Goal: Information Seeking & Learning: Learn about a topic

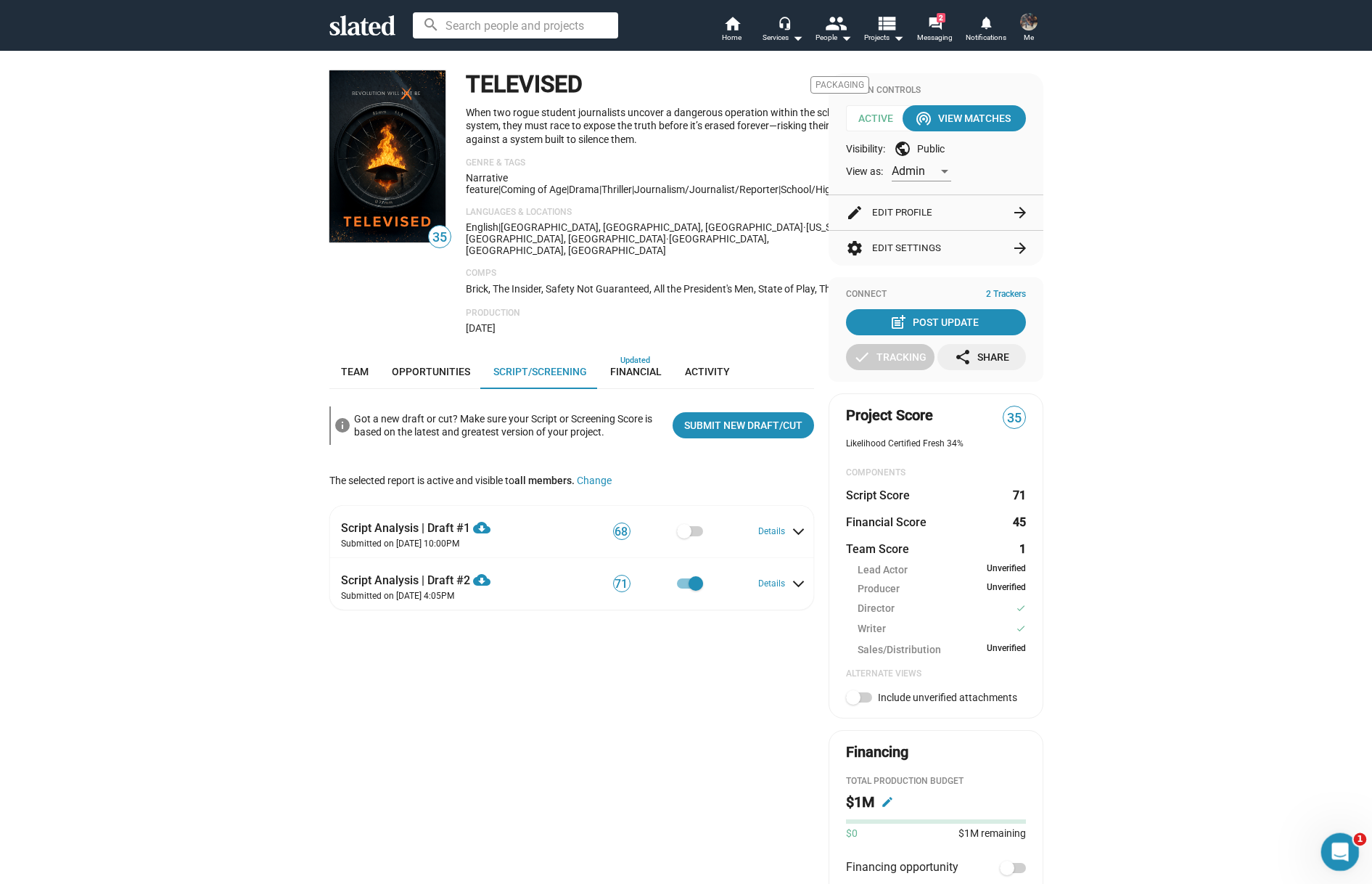
click at [1344, 848] on icon "Open Intercom Messenger" at bounding box center [1338, 850] width 24 height 24
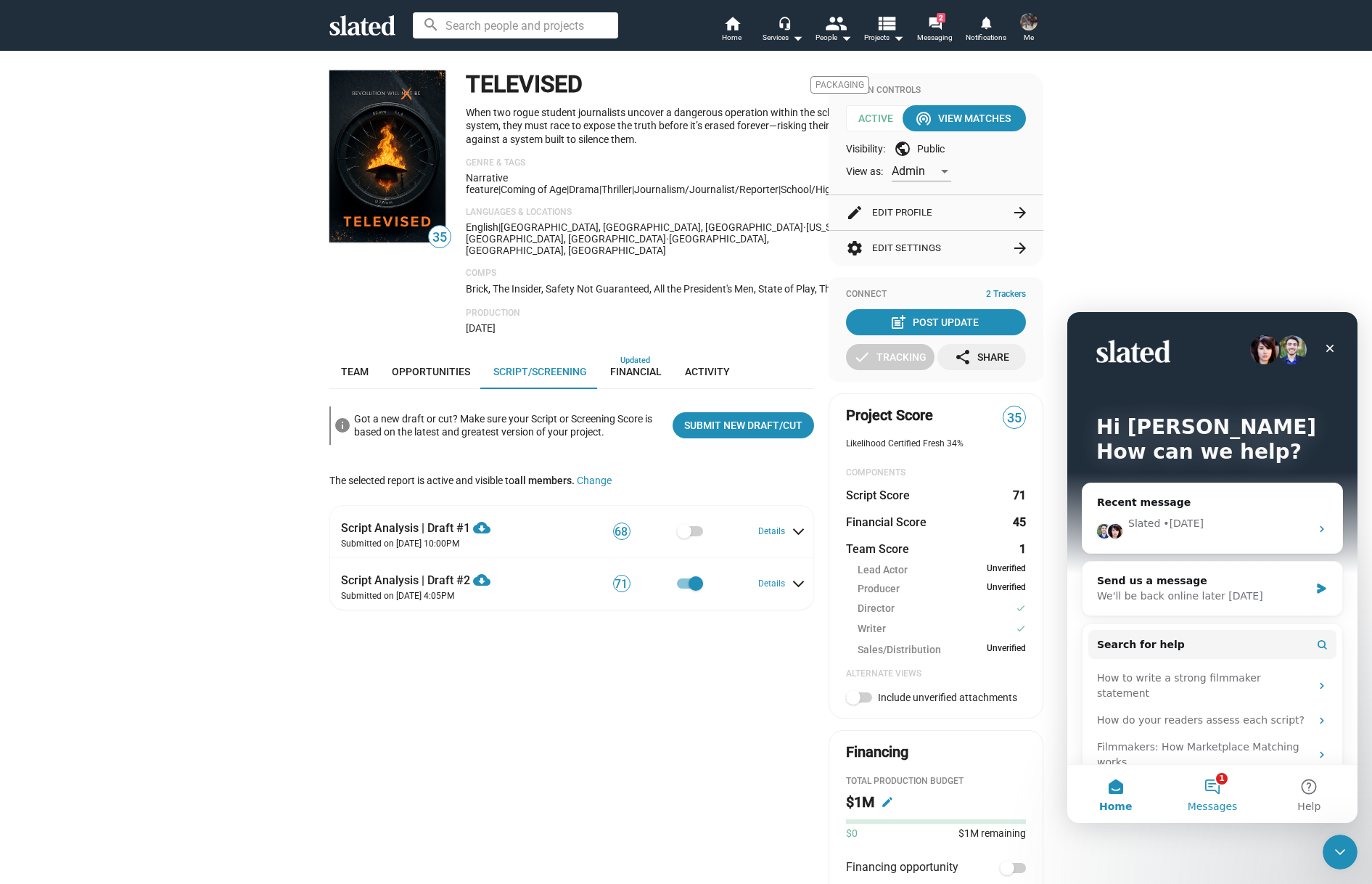
click at [1220, 791] on button "1 Messages" at bounding box center [1212, 794] width 97 height 58
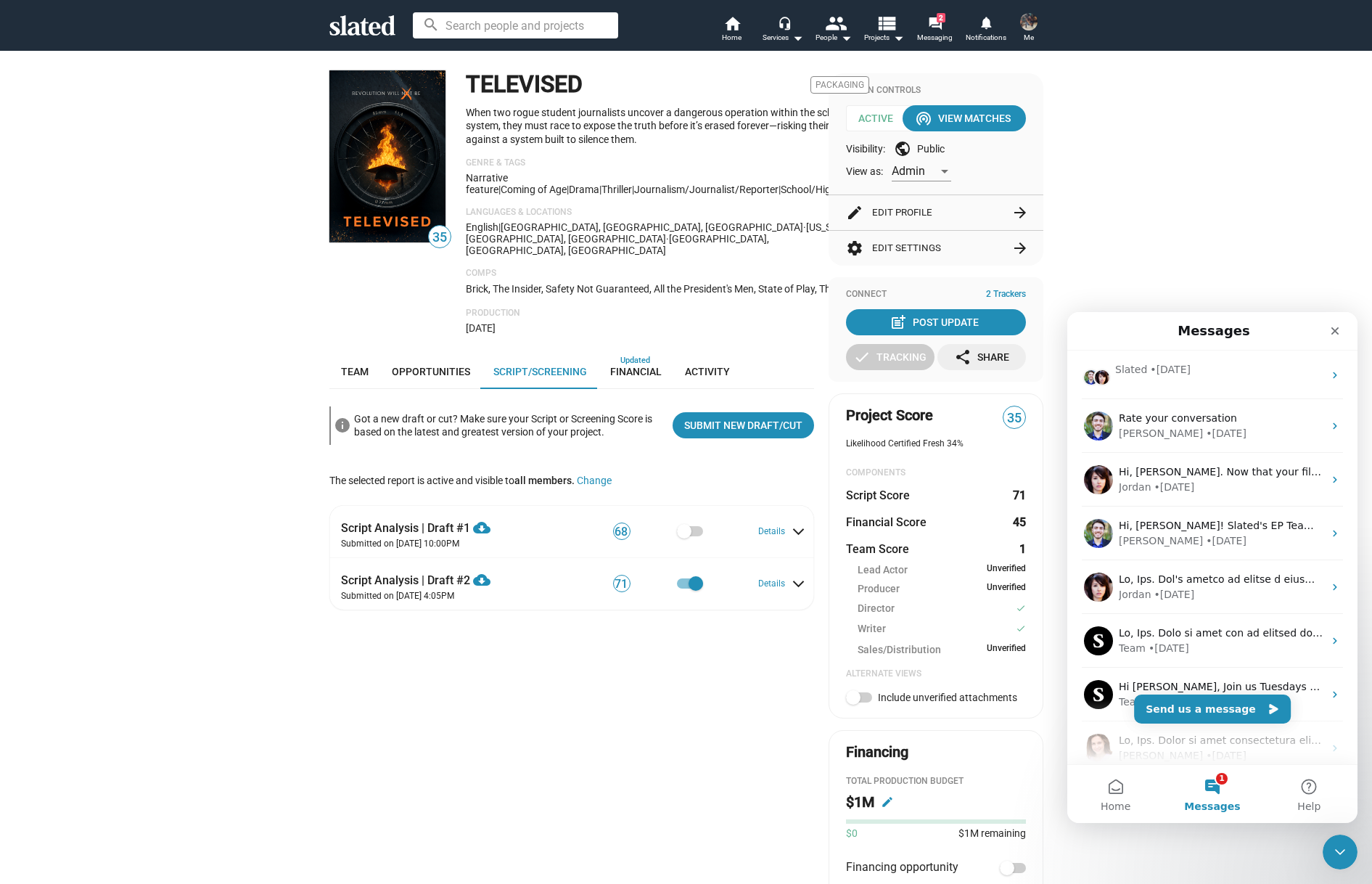
click at [612, 705] on div "35 TELEVISED Packaging When two rogue student journalists uncover a dangerous o…" at bounding box center [572, 634] width 485 height 1122
click at [635, 366] on span "Financial" at bounding box center [636, 372] width 51 height 12
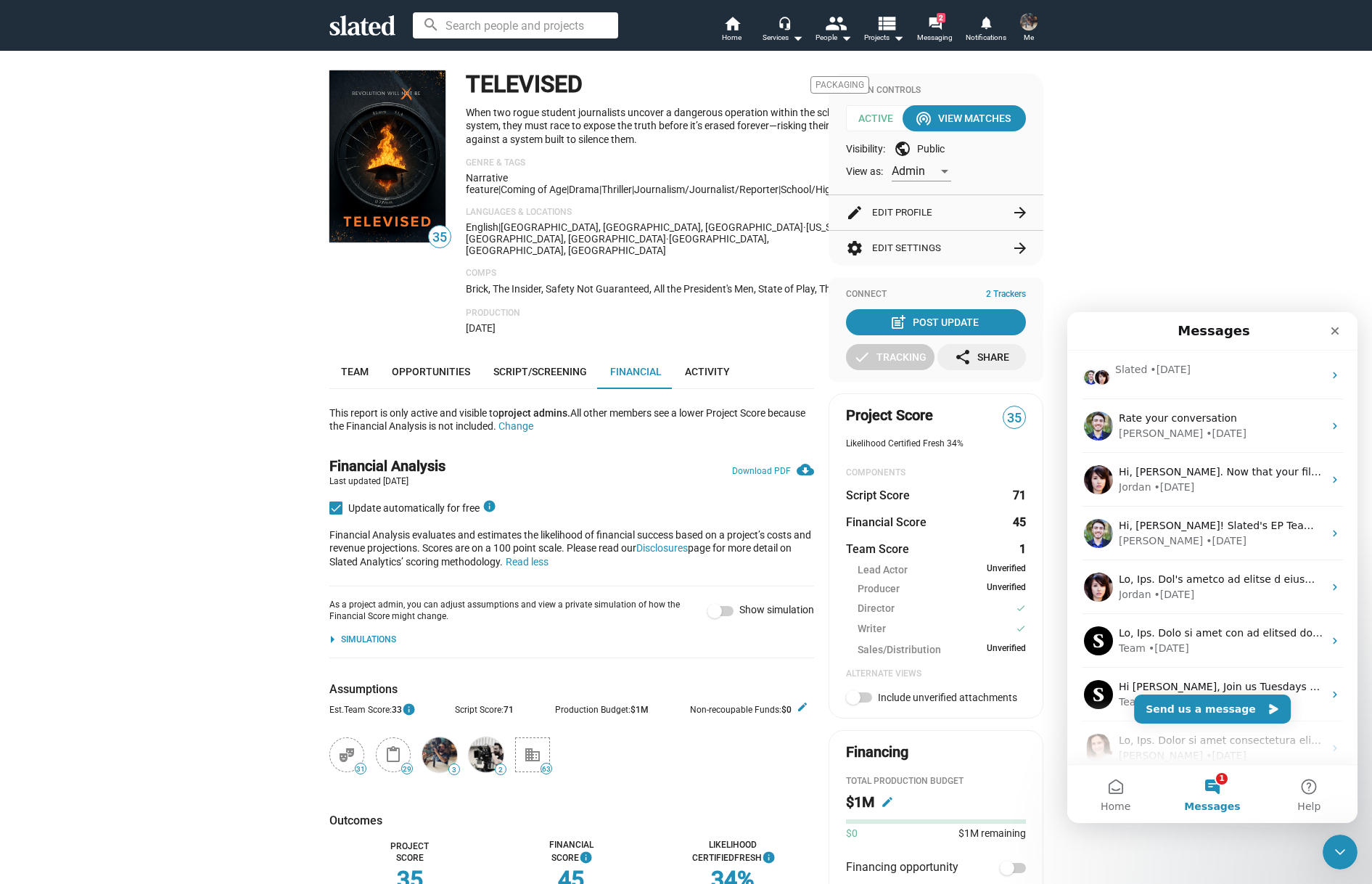
click at [360, 634] on div "Simulations" at bounding box center [368, 640] width 55 height 12
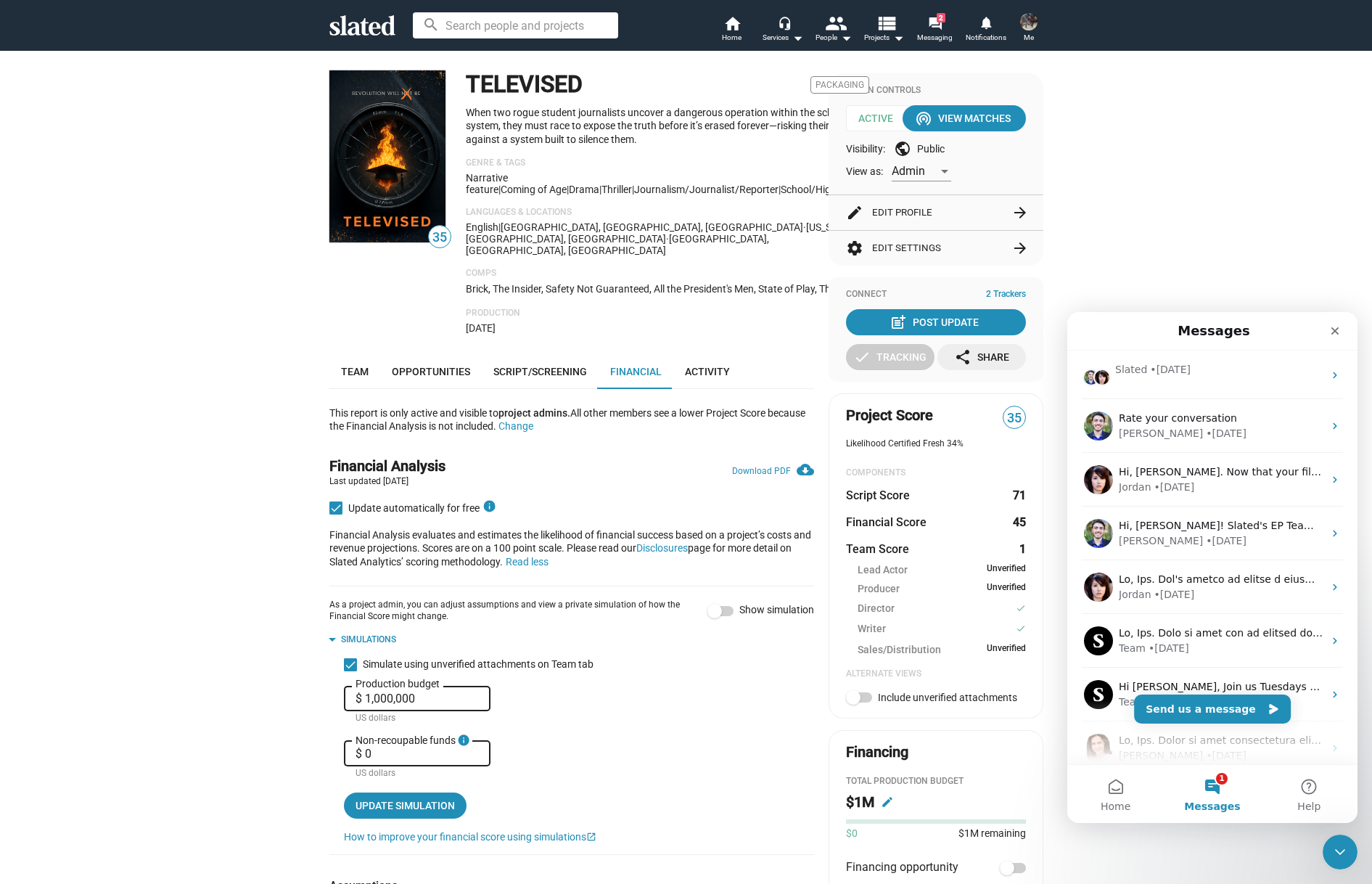
click at [586, 679] on form "Simulate using unverified attachments on Team tab $ 1,000,000 Production budget…" at bounding box center [470, 750] width 253 height 197
click at [444, 366] on span "Opportunities" at bounding box center [430, 372] width 78 height 12
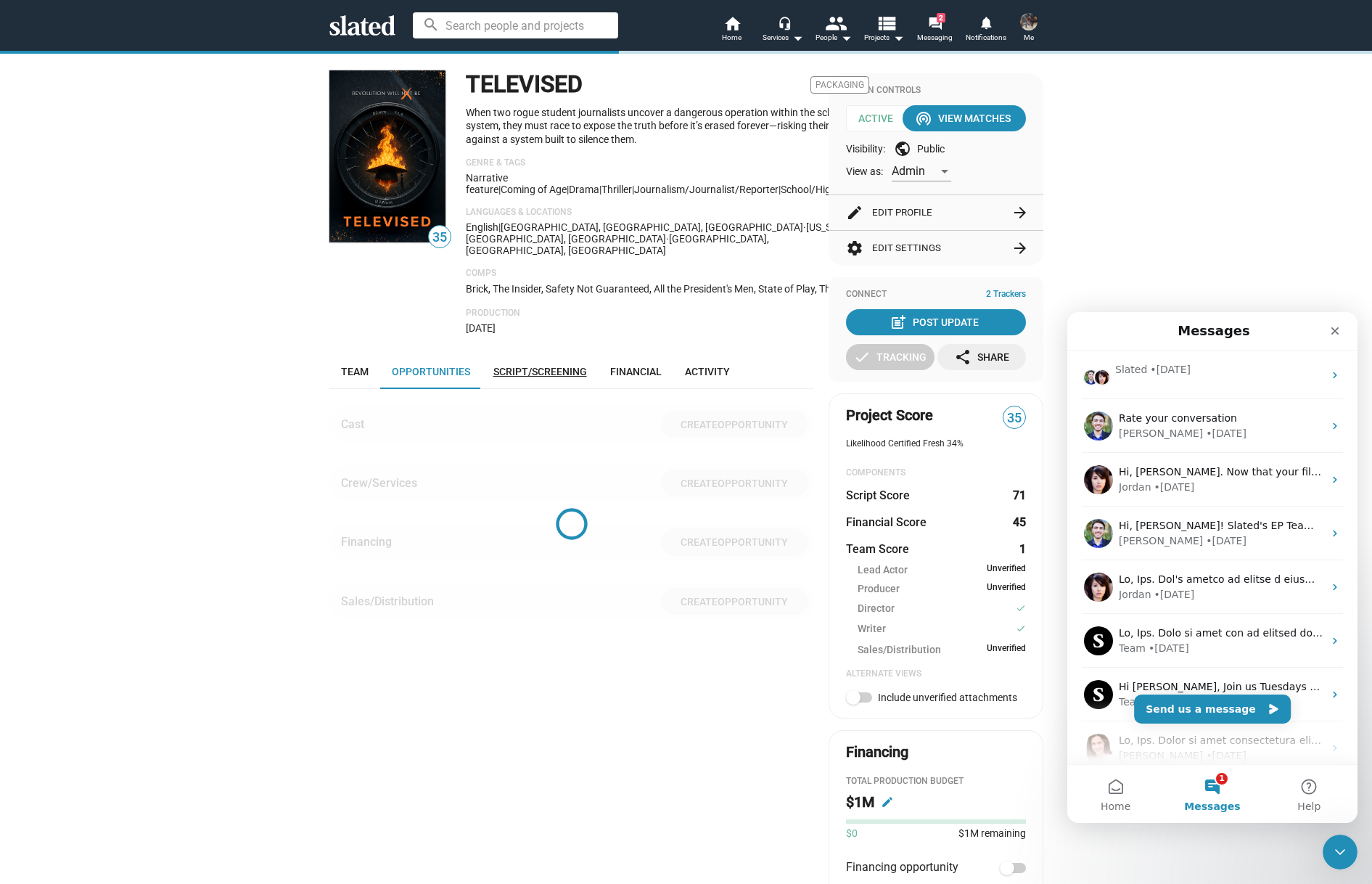
click at [527, 363] on link "Script/Screening" at bounding box center [540, 372] width 117 height 35
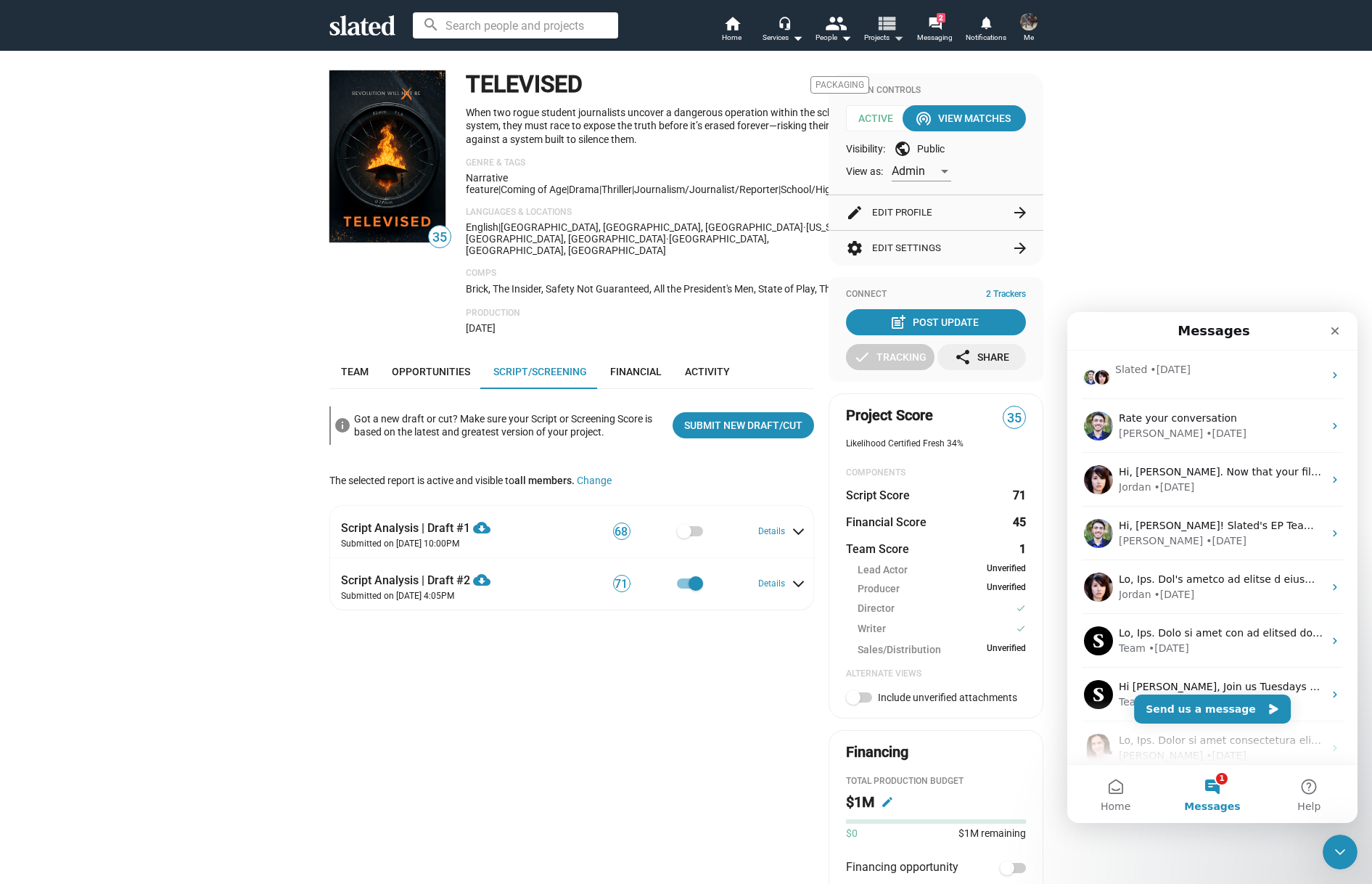
click at [887, 22] on mat-icon "view_list" at bounding box center [885, 23] width 21 height 21
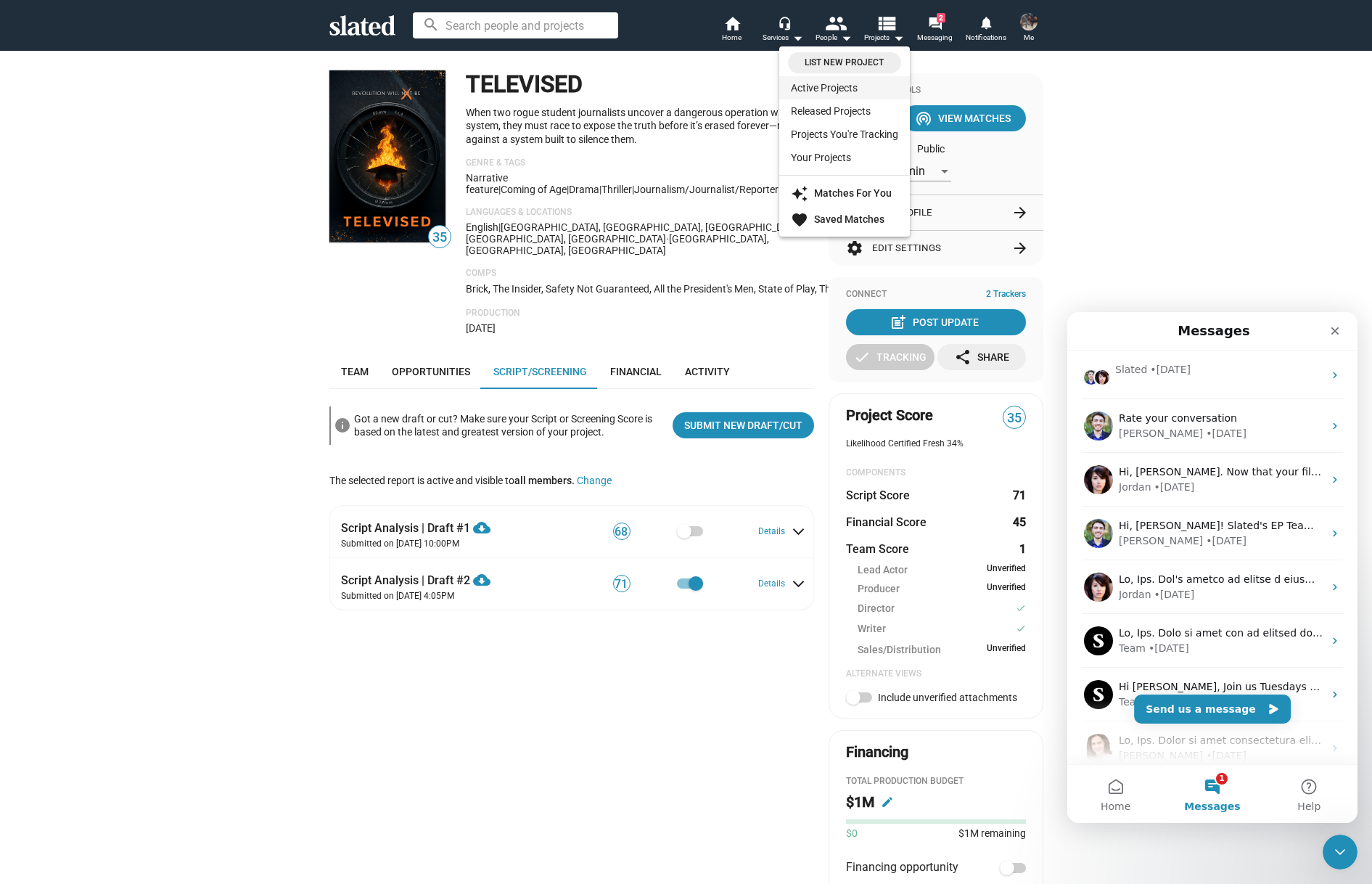
click at [851, 86] on link "Active Projects" at bounding box center [844, 88] width 130 height 23
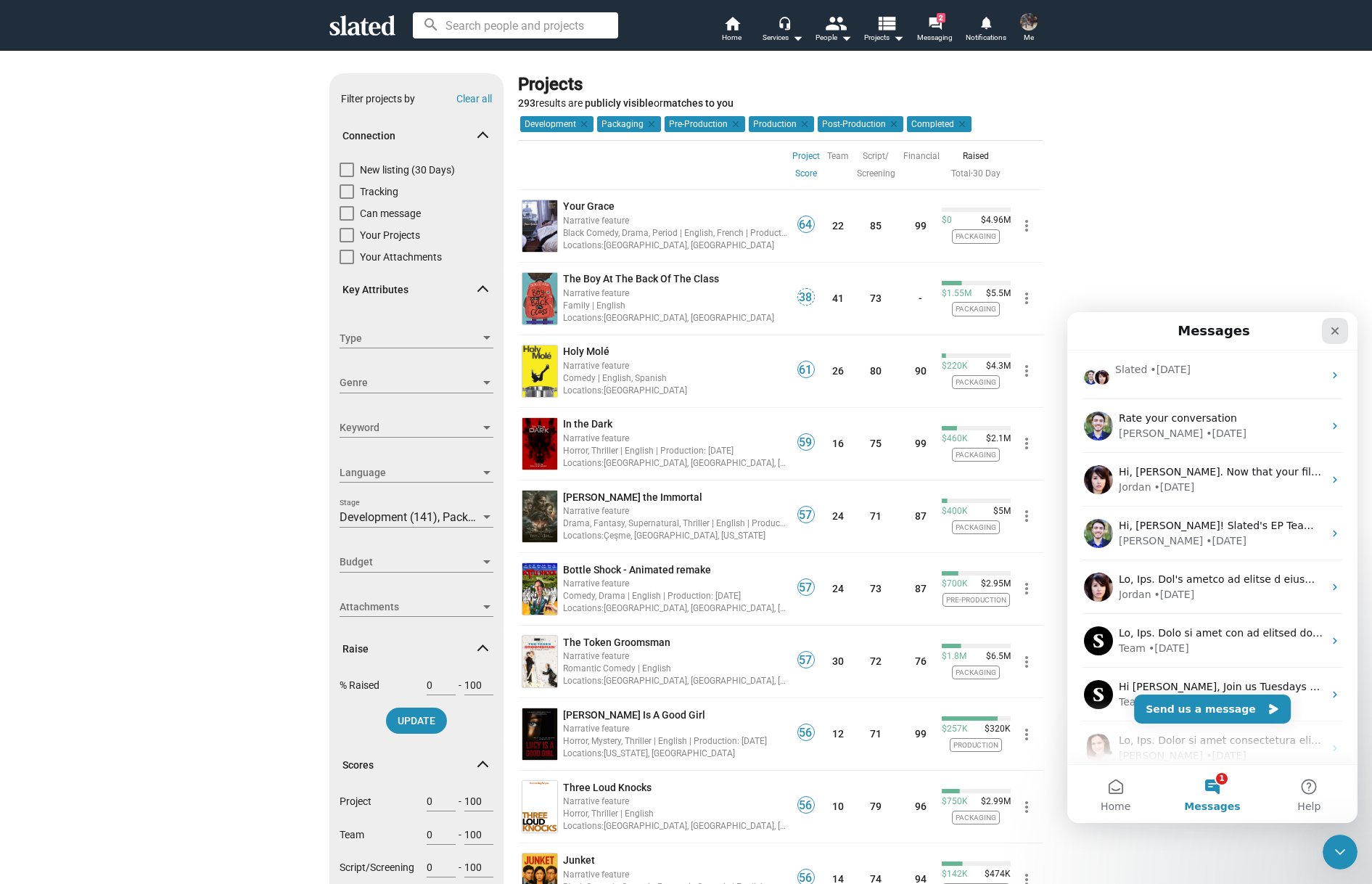
click at [1335, 330] on icon "Close" at bounding box center [1335, 331] width 8 height 8
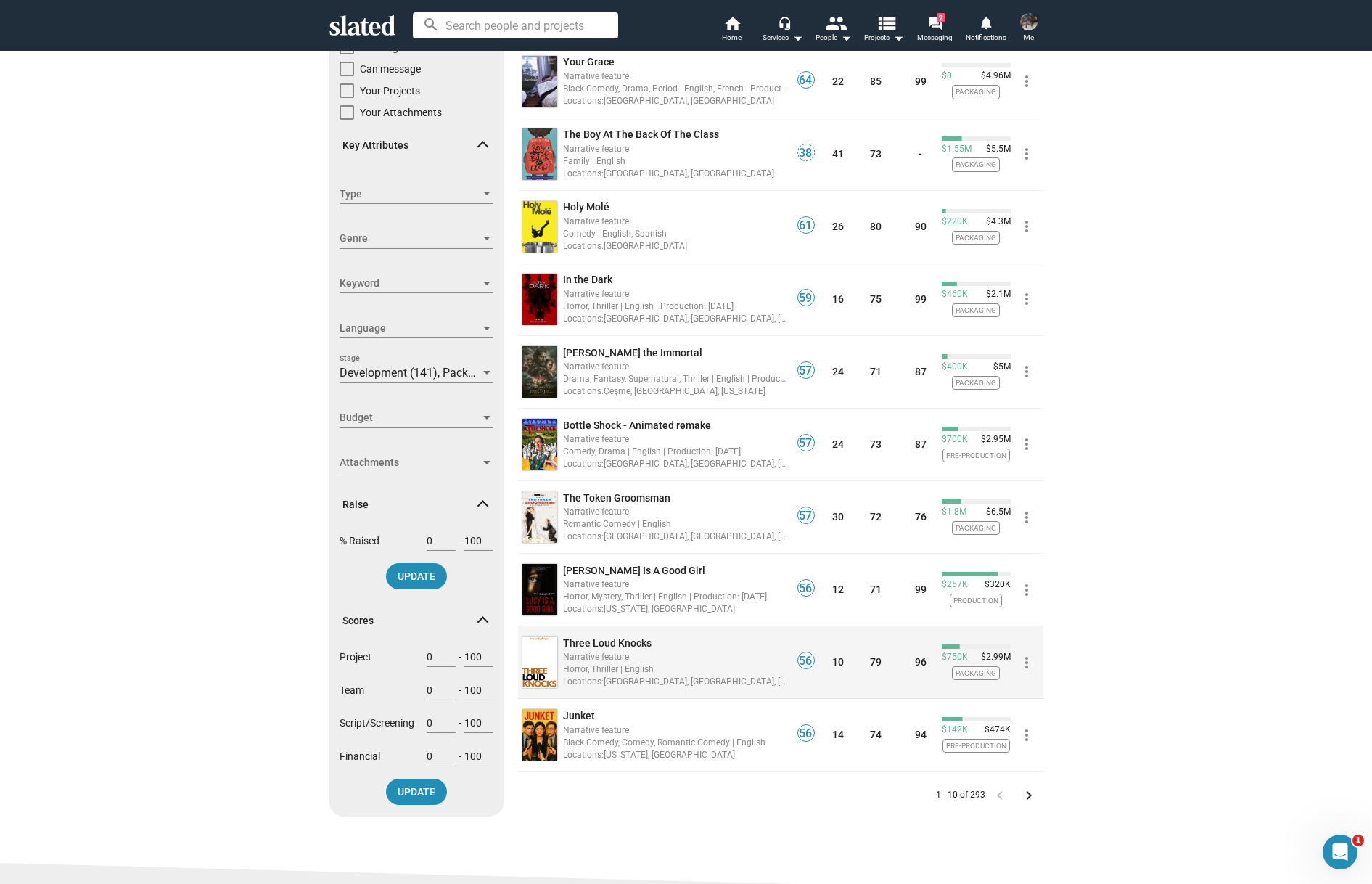
scroll to position [133, 0]
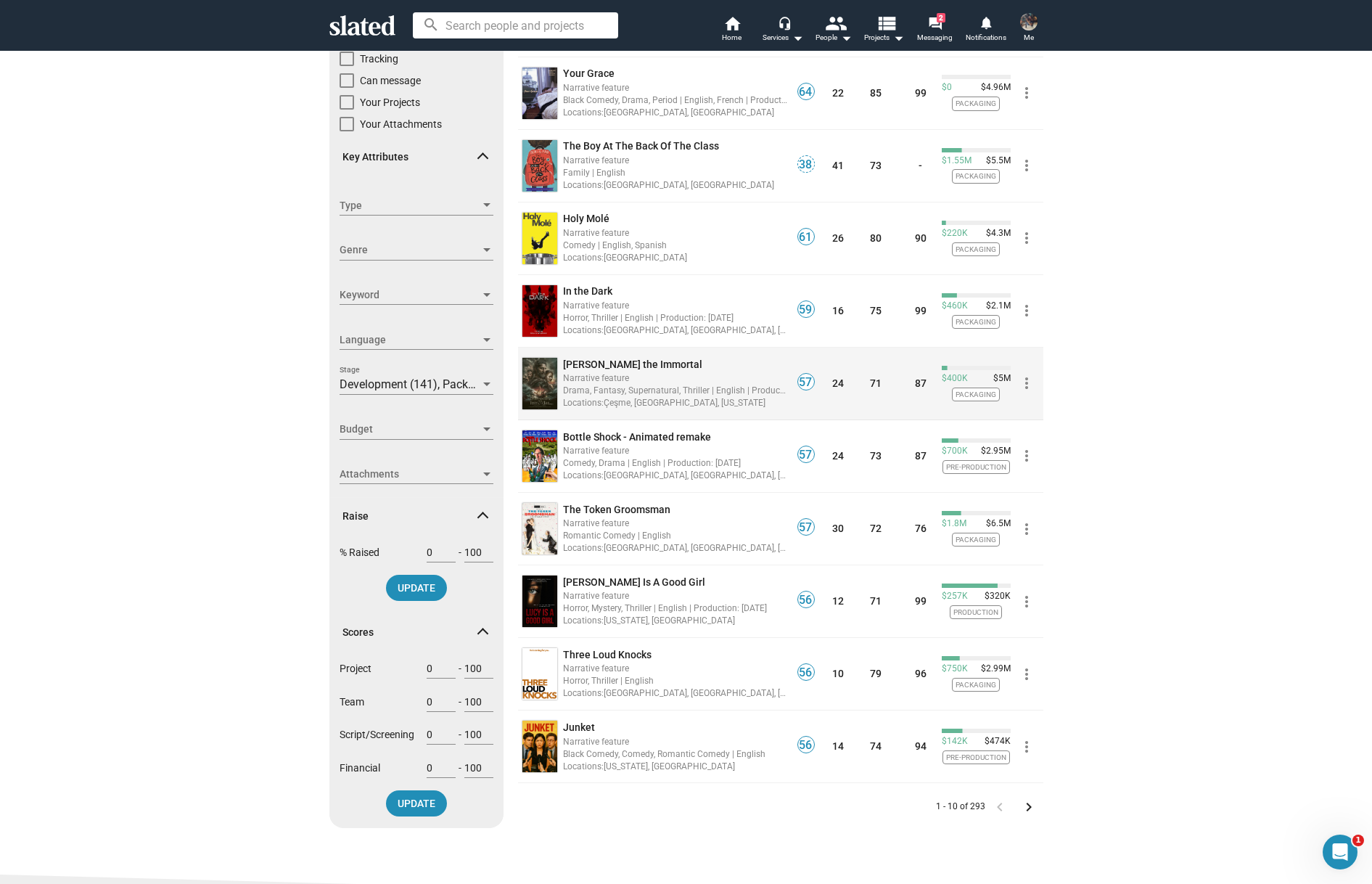
click at [706, 371] on div "Narrative feature" at bounding box center [675, 377] width 224 height 14
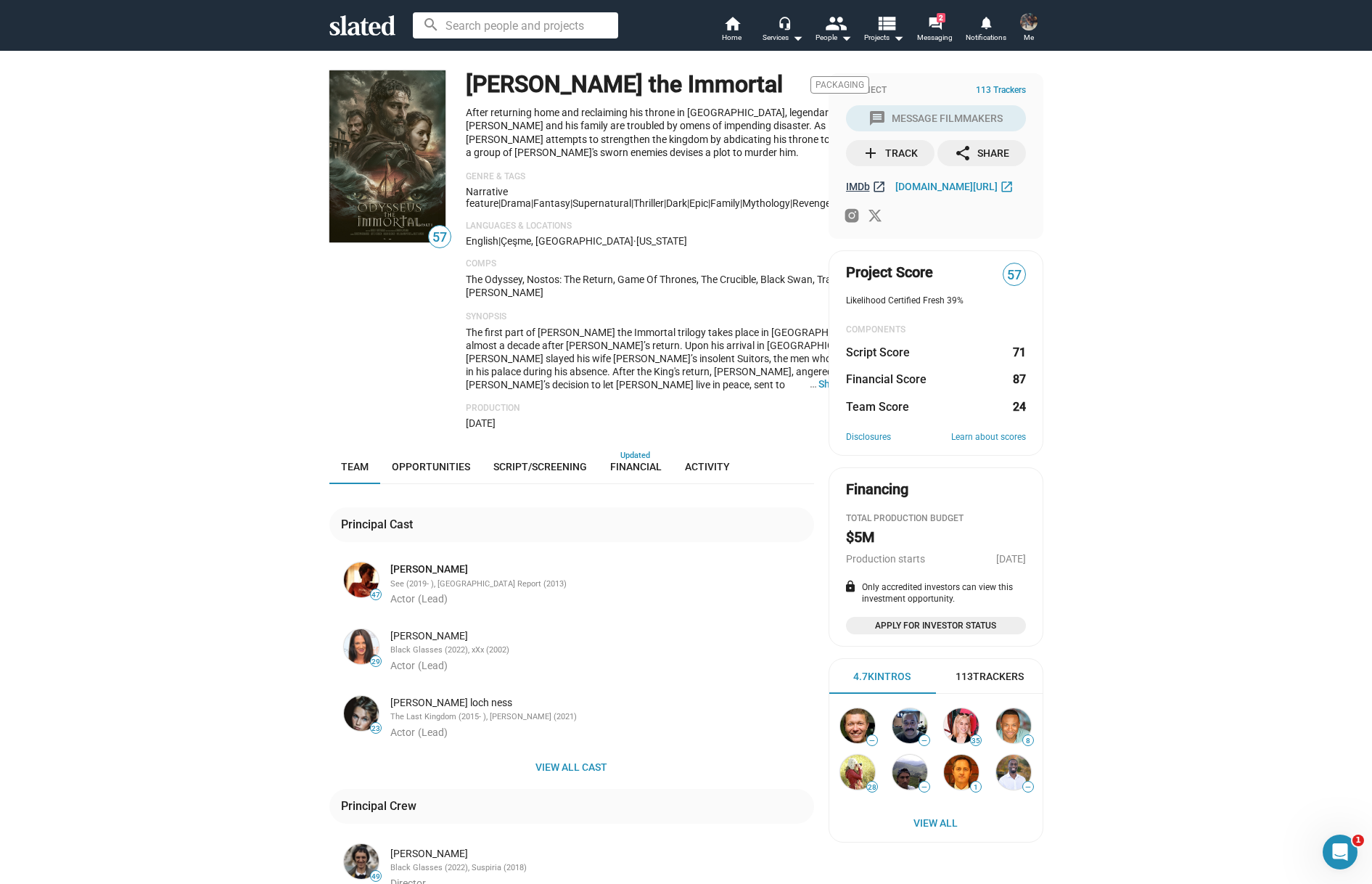
click at [856, 189] on span "IMDb" at bounding box center [858, 187] width 24 height 12
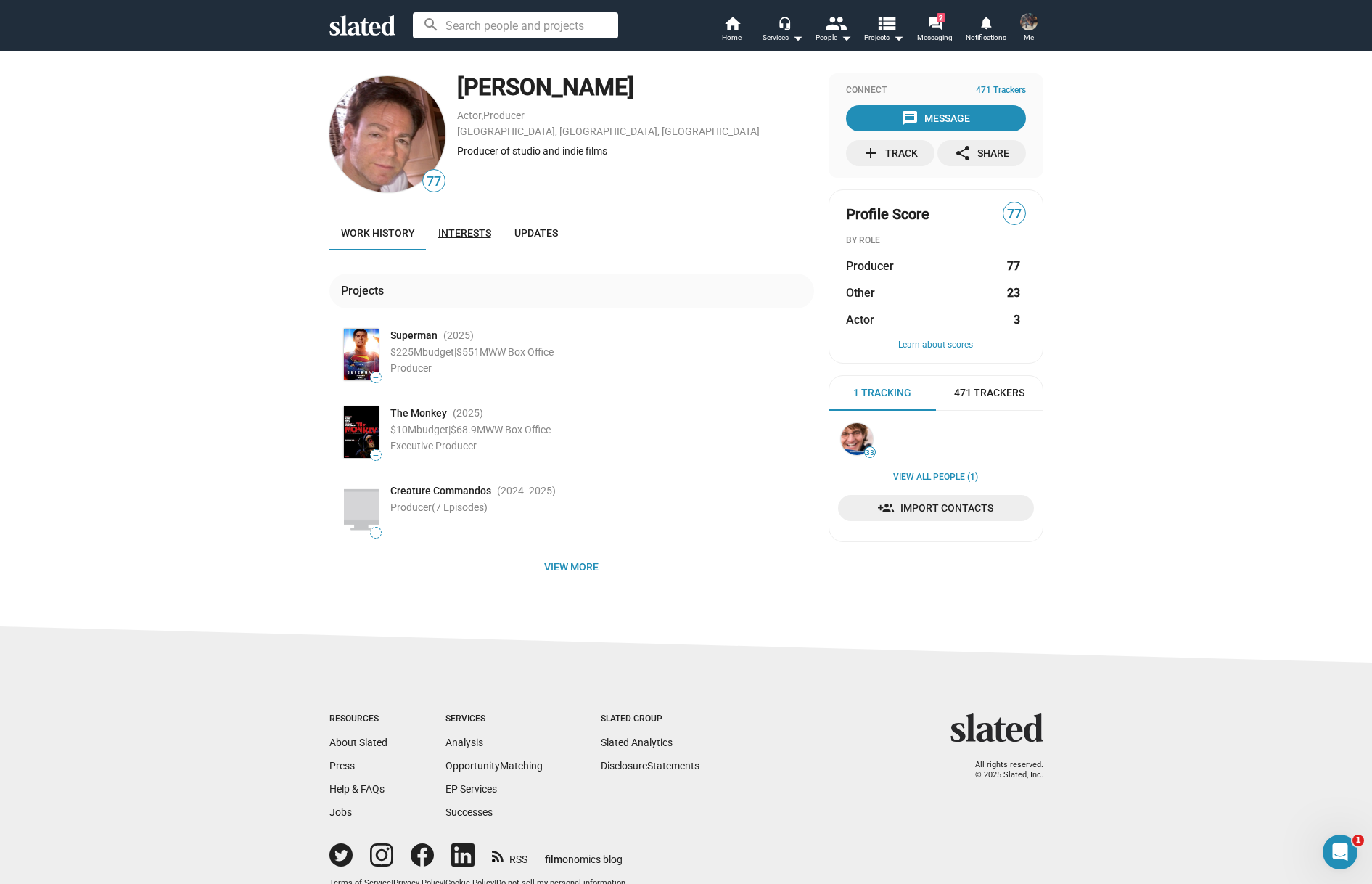
click at [462, 231] on span "Interests" at bounding box center [465, 233] width 53 height 12
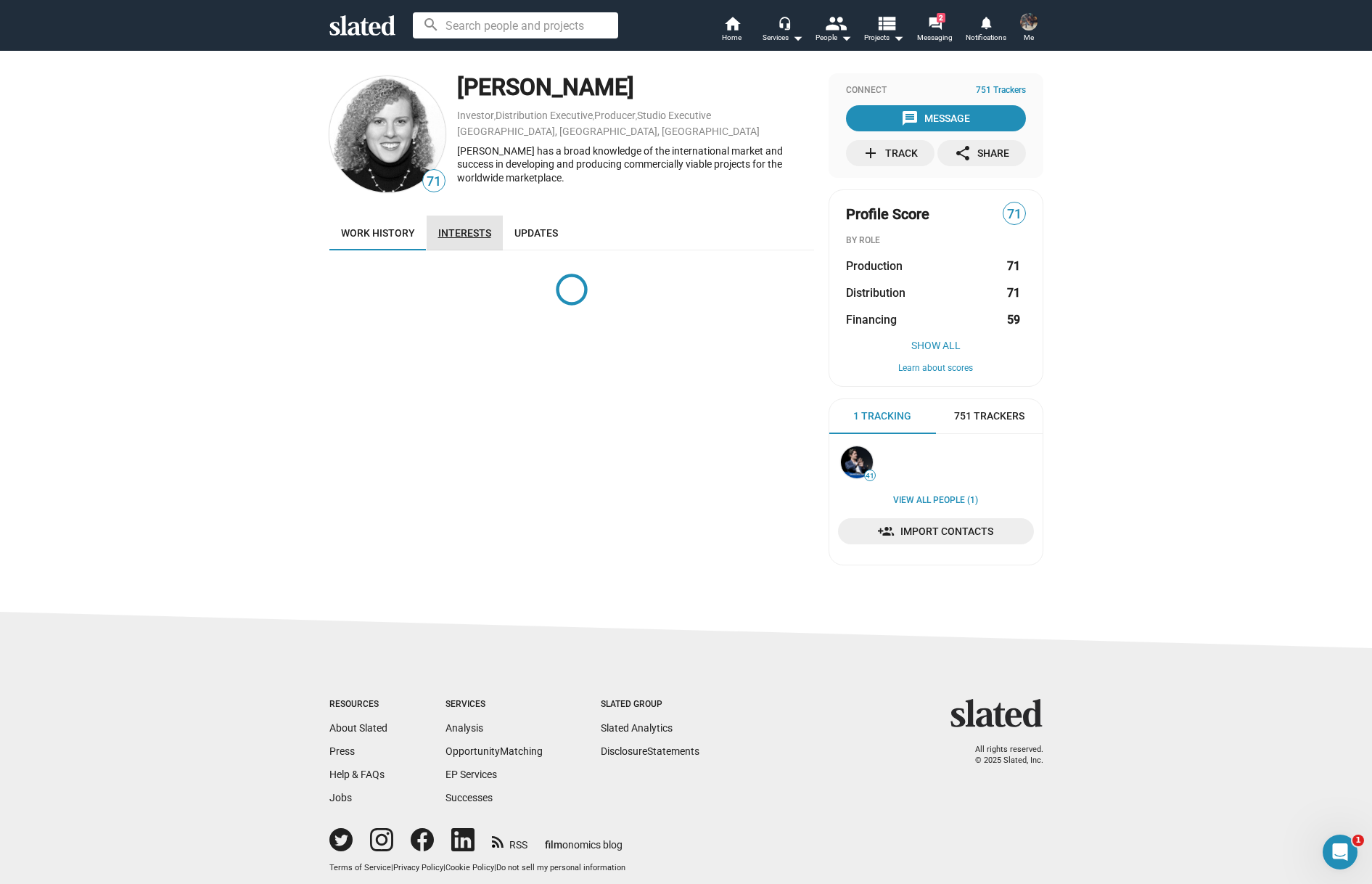
click at [471, 235] on span "Interests" at bounding box center [465, 233] width 53 height 12
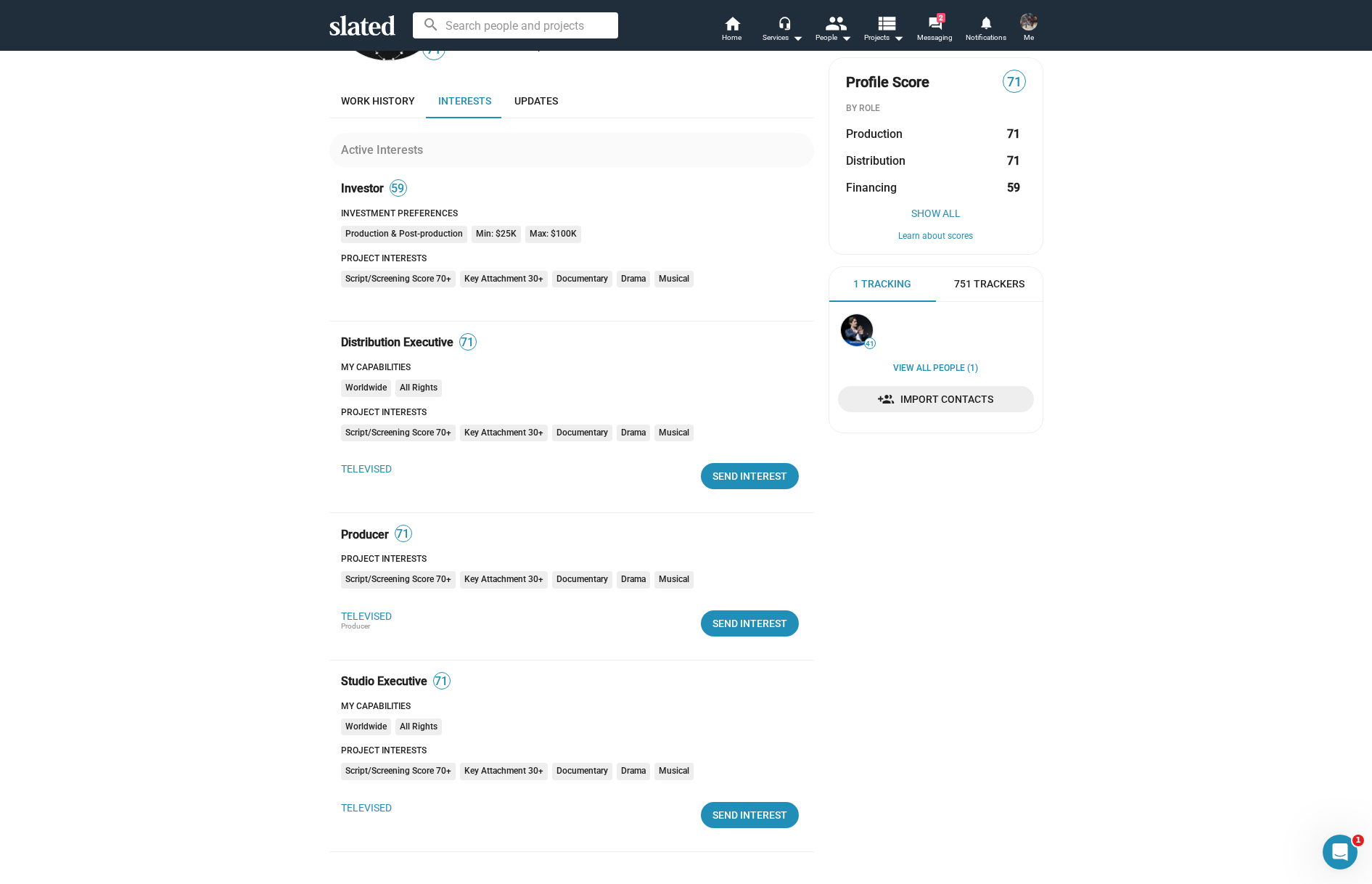
scroll to position [159, 0]
